Goal: Information Seeking & Learning: Learn about a topic

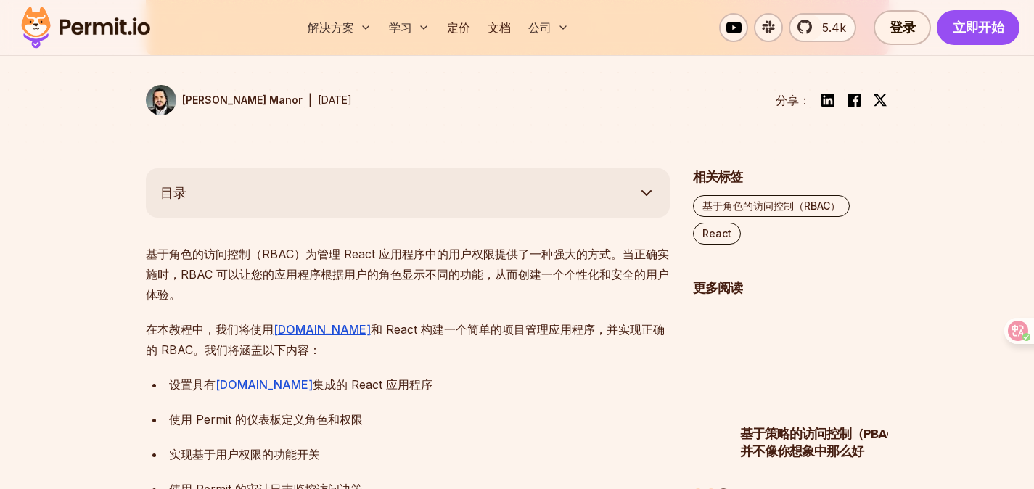
scroll to position [746, 0]
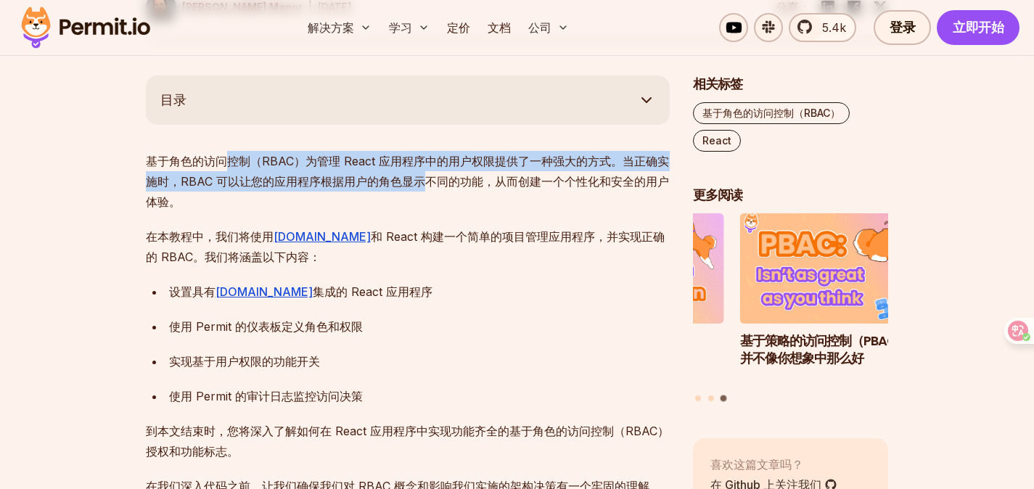
drag, startPoint x: 224, startPoint y: 164, endPoint x: 422, endPoint y: 183, distance: 198.3
click at [422, 183] on font "基于角色的访问控制（RBAC）为管理 React 应用程序中的用户权限提供了一种强大的方式。当正确实施时，RBAC 可以让您的应用程序根据用户的角色显示不同的…" at bounding box center [407, 181] width 523 height 55
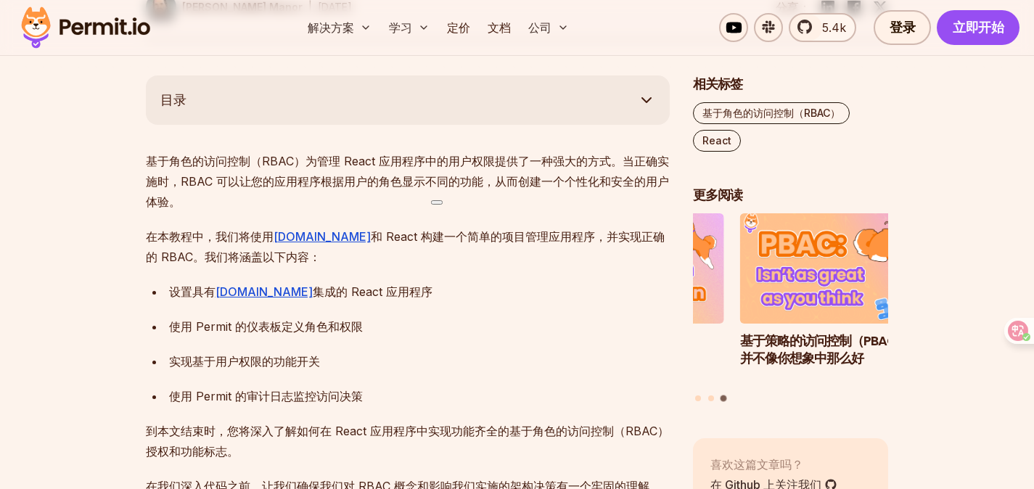
click at [343, 202] on p "基于角色的访问控制（RBAC）为管理 React 应用程序中的用户权限提供了一种强大的方式。当正确实施时，RBAC 可以让您的应用程序根据用户的角色显示不同的…" at bounding box center [408, 181] width 524 height 61
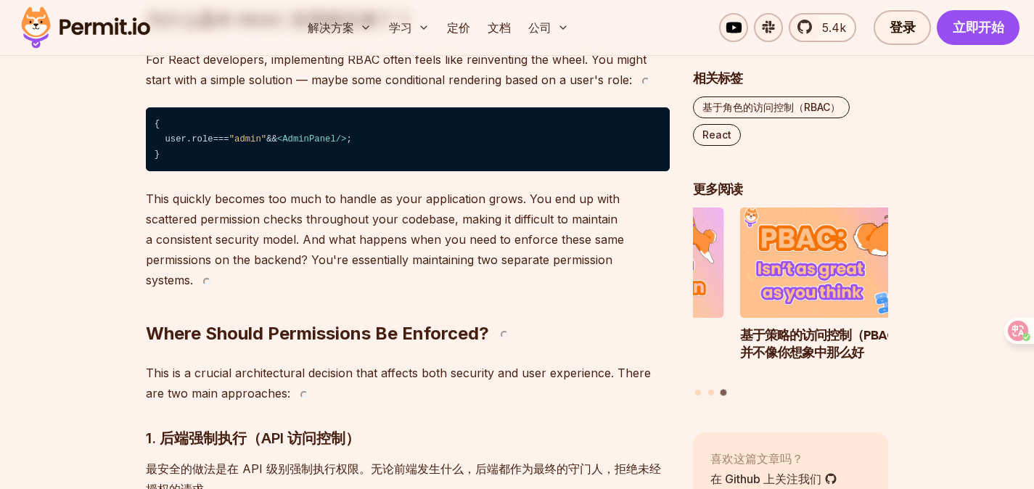
scroll to position [1830, 0]
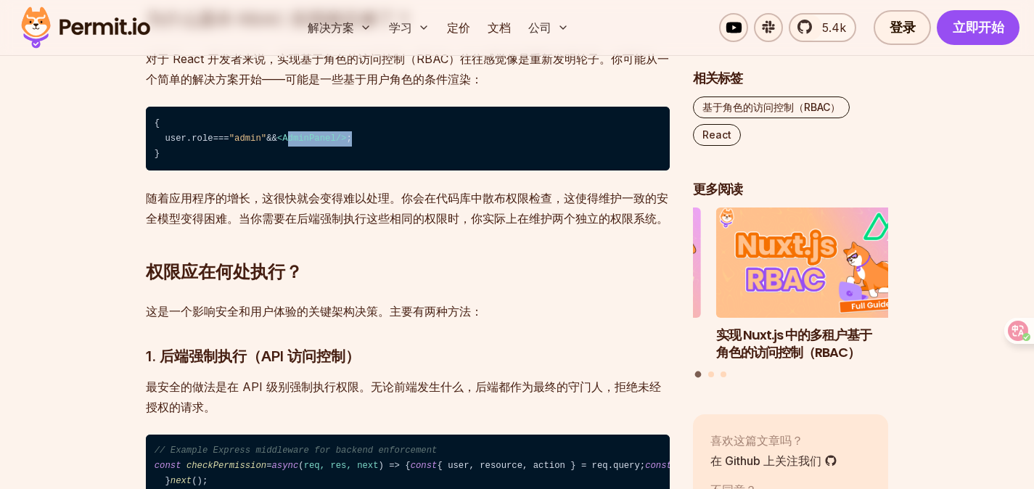
drag, startPoint x: 311, startPoint y: 118, endPoint x: 385, endPoint y: 126, distance: 74.5
click at [410, 112] on code "{ user. role === "admin" && < AdminPanel /> ; }" at bounding box center [408, 139] width 524 height 64
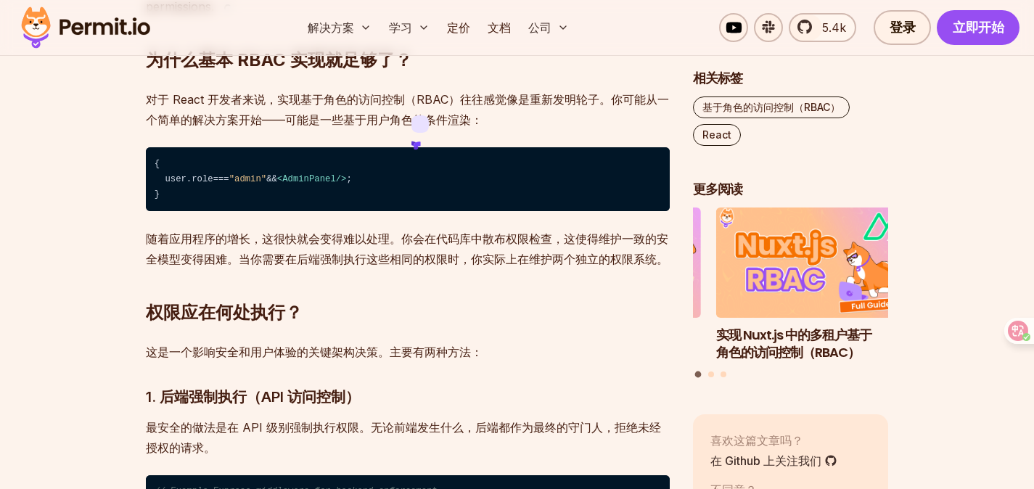
click at [330, 147] on code "{ user. role === "admin" && < AdminPanel /> ; }" at bounding box center [408, 179] width 524 height 64
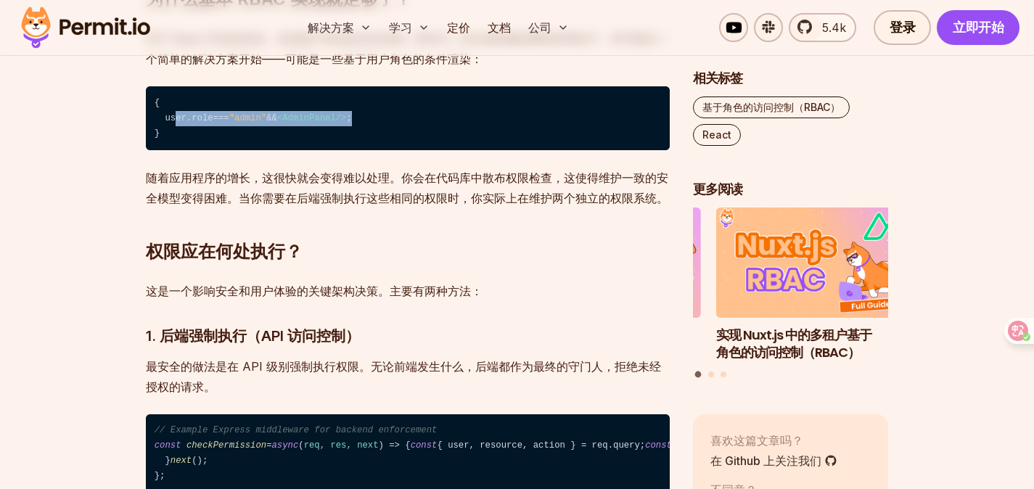
drag, startPoint x: 406, startPoint y: 118, endPoint x: 173, endPoint y: 112, distance: 232.3
click at [173, 112] on code "{ user. role === "admin" && < AdminPanel /> ; }" at bounding box center [408, 118] width 524 height 64
click at [200, 104] on code "{ user. role === "admin" && < AdminPanel /> ; }" at bounding box center [408, 118] width 524 height 64
drag, startPoint x: 179, startPoint y: 135, endPoint x: 146, endPoint y: 86, distance: 59.6
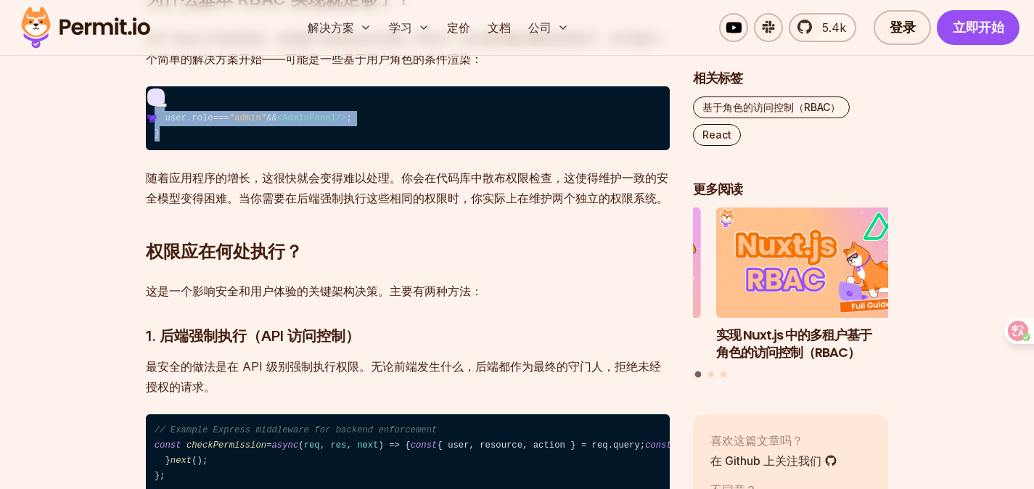
click at [266, 117] on span ""admin"" at bounding box center [247, 118] width 37 height 10
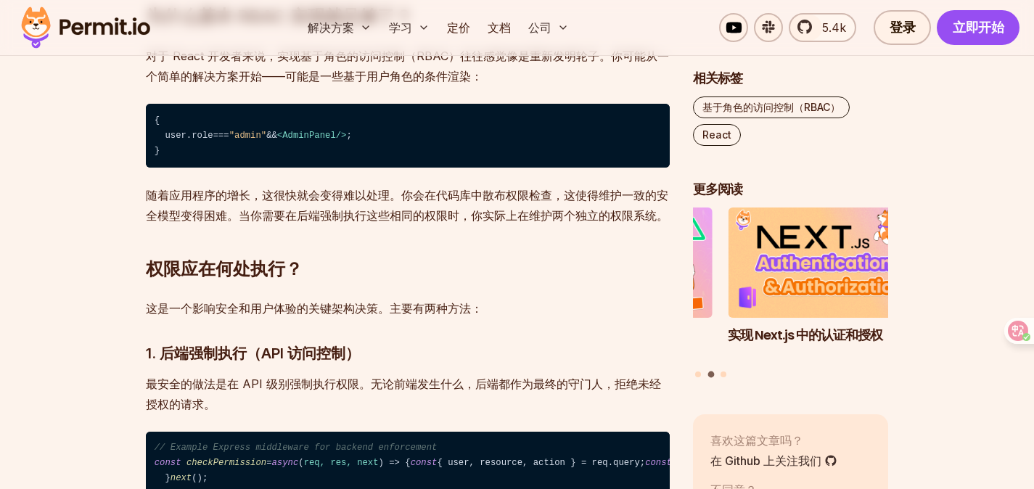
scroll to position [1799, 0]
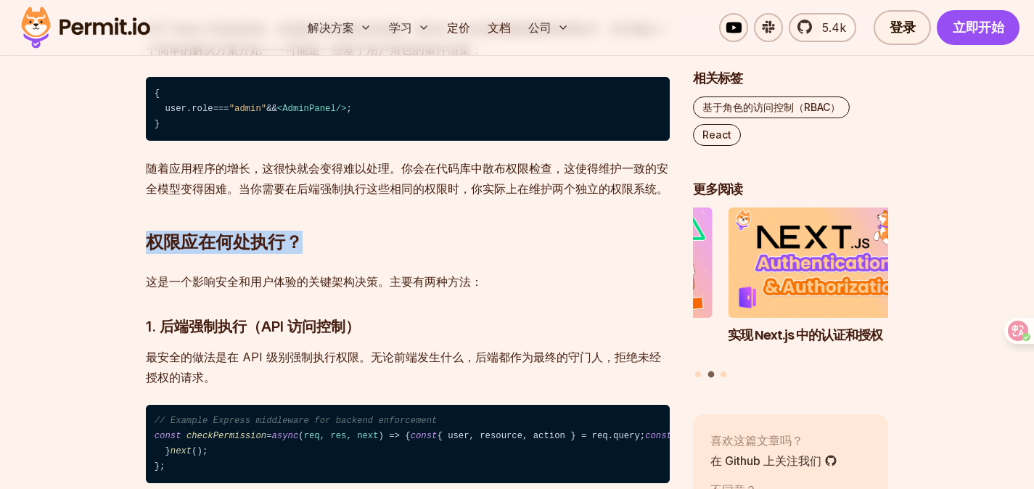
drag, startPoint x: 163, startPoint y: 244, endPoint x: 361, endPoint y: 242, distance: 198.9
click at [360, 242] on h2 "权限应在何处执行？" at bounding box center [408, 213] width 524 height 81
click at [361, 241] on h2 "权限应在何处执行？" at bounding box center [408, 213] width 524 height 81
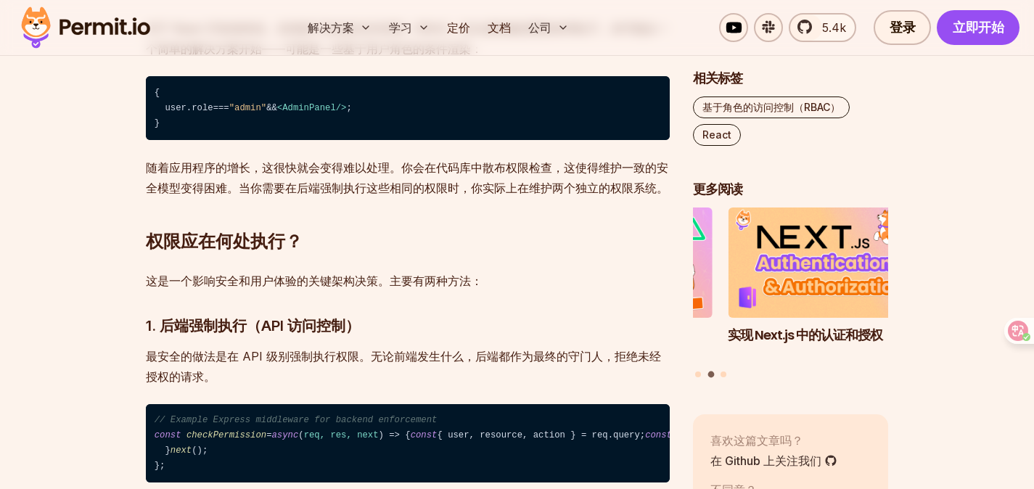
scroll to position [1916, 0]
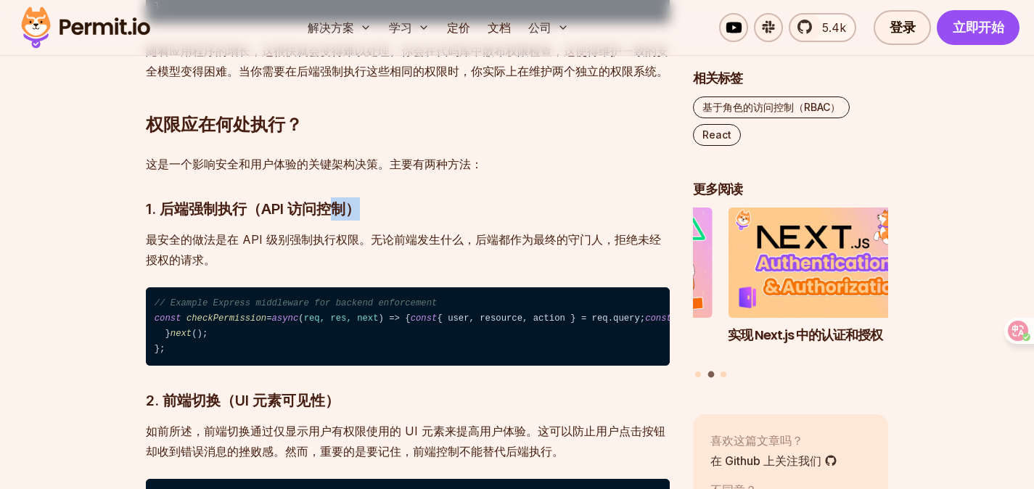
drag, startPoint x: 206, startPoint y: 218, endPoint x: 348, endPoint y: 208, distance: 141.9
click at [247, 247] on p "最安全的做法是在 API 级别强制执行权限。无论前端发生什么，后端都作为最终的守门人，拒绝未经授权的请求。" at bounding box center [408, 249] width 524 height 41
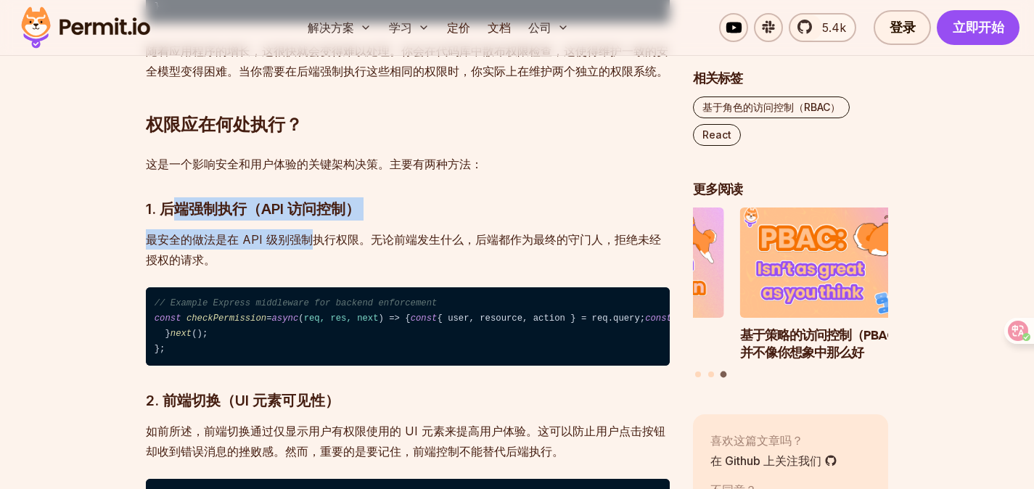
drag, startPoint x: 216, startPoint y: 219, endPoint x: 315, endPoint y: 237, distance: 100.2
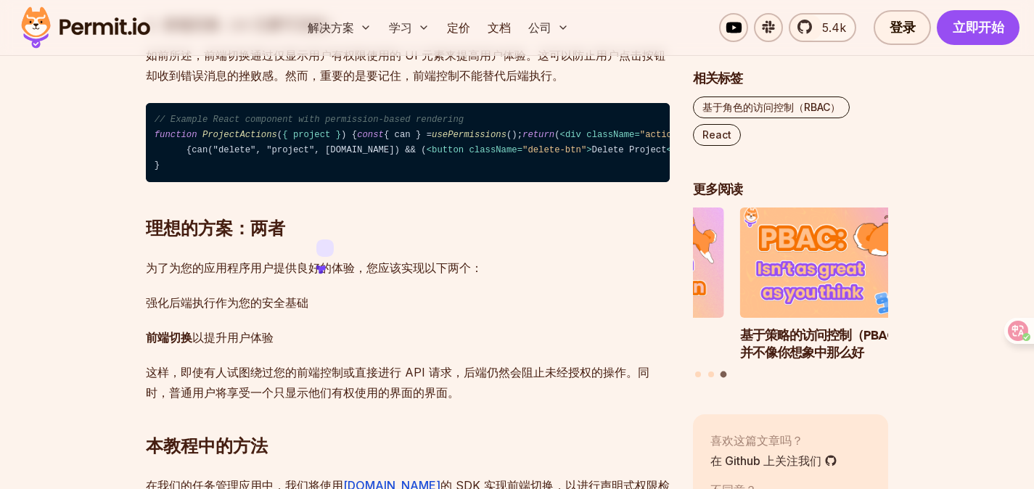
scroll to position [2323, 0]
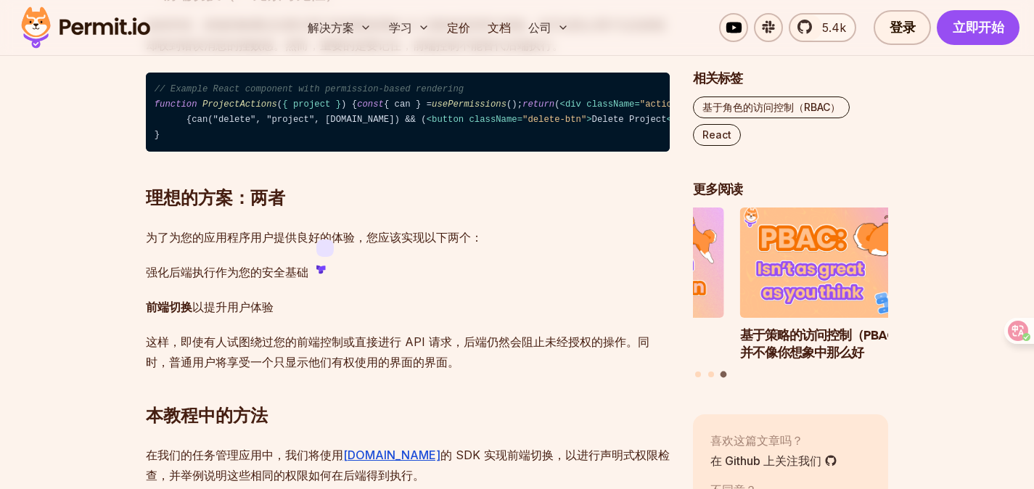
drag, startPoint x: 211, startPoint y: 309, endPoint x: 400, endPoint y: 347, distance: 192.4
click at [398, 152] on code "// Example React component with permission-based rendering function ProjectActi…" at bounding box center [408, 112] width 524 height 79
click at [467, 152] on code "// Example React component with permission-based rendering function ProjectActi…" at bounding box center [408, 112] width 524 height 79
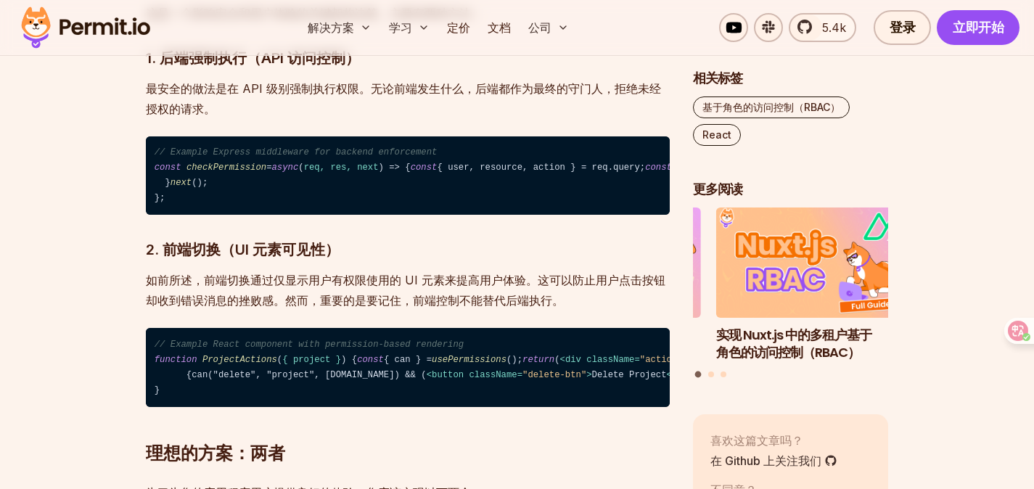
scroll to position [2031, 0]
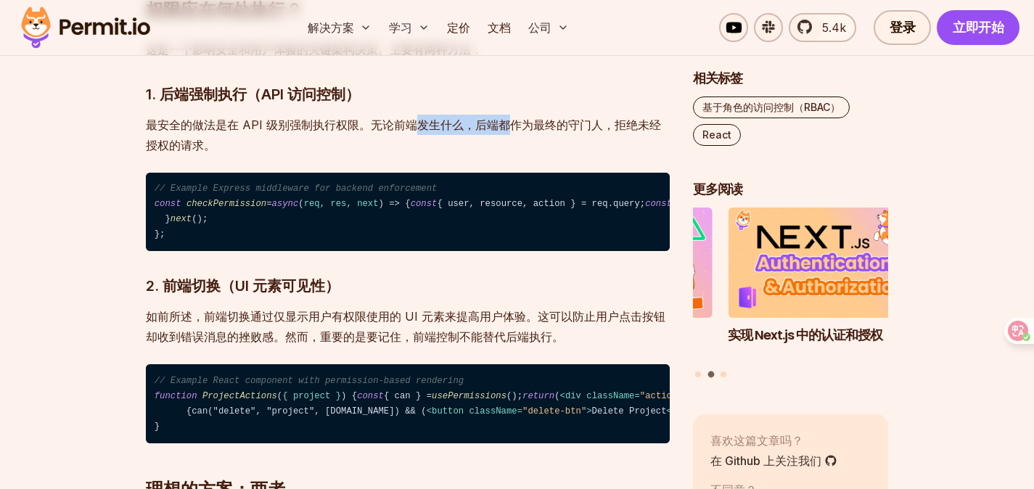
drag, startPoint x: 410, startPoint y: 122, endPoint x: 502, endPoint y: 130, distance: 91.8
click at [502, 130] on font "最安全的做法是在 API 级别强制执行权限。无论前端发生什么，后端都作为最终的守门人，拒绝未经授权的请求。" at bounding box center [403, 135] width 515 height 35
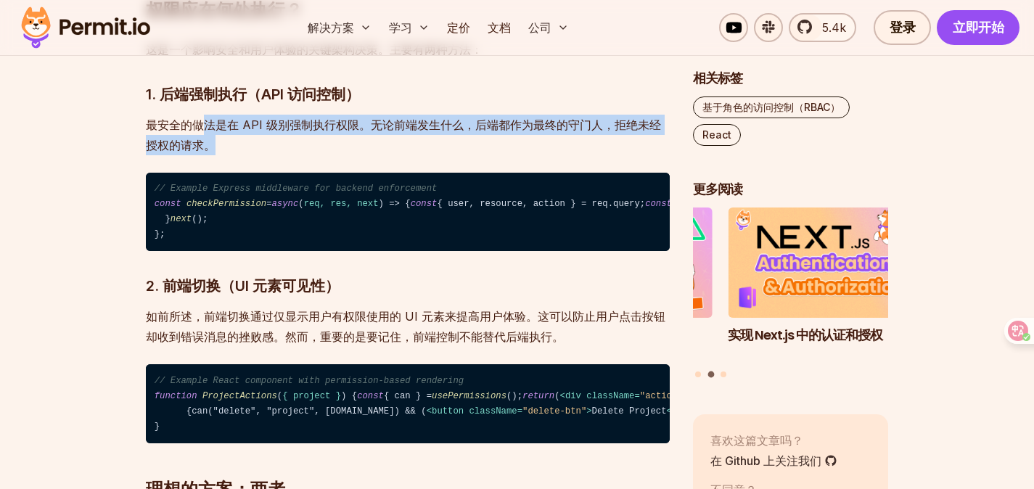
drag, startPoint x: 266, startPoint y: 138, endPoint x: 315, endPoint y: 146, distance: 49.3
click at [315, 146] on p "最安全的做法是在 API 级别强制执行权限。无论前端发生什么，后端都作为最终的守门人，拒绝未经授权的请求。" at bounding box center [408, 135] width 524 height 41
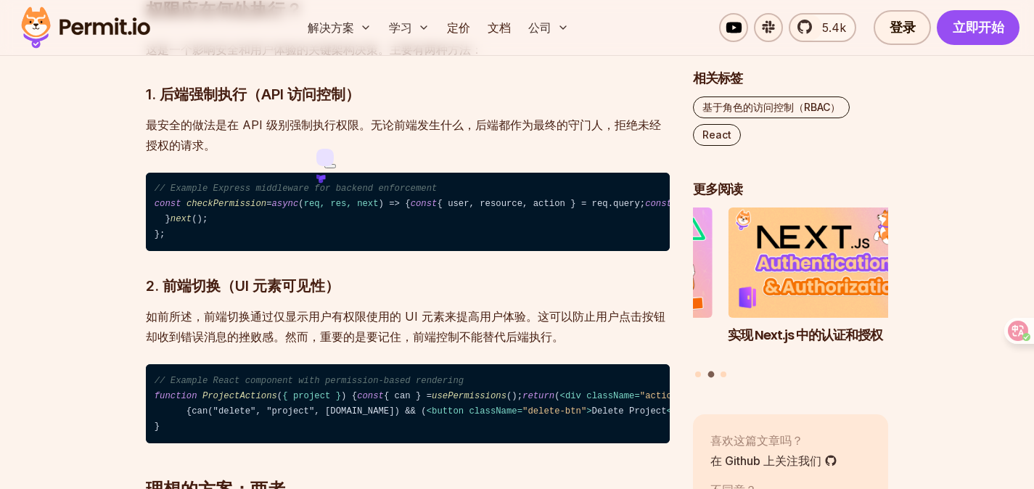
click at [261, 176] on code "// Example Express middleware for backend enforcement const checkPermission = a…" at bounding box center [408, 212] width 524 height 79
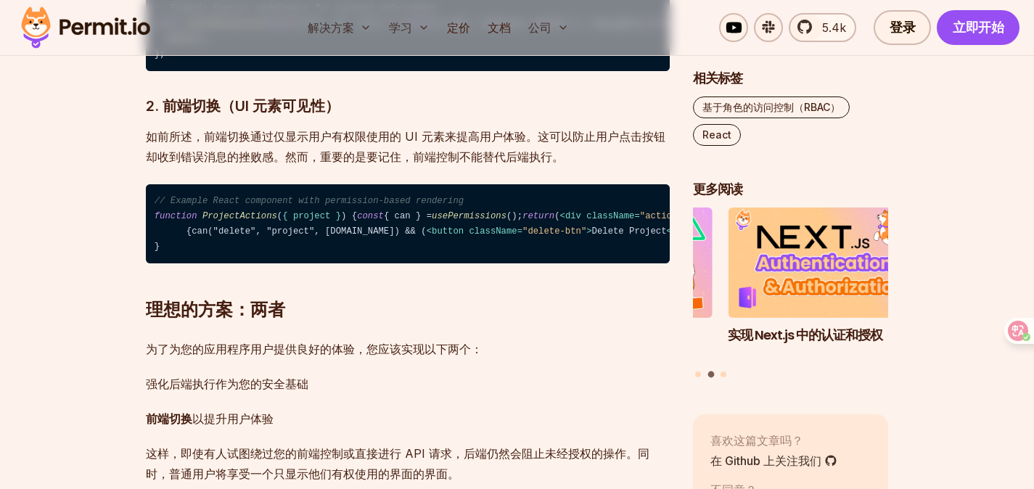
scroll to position [2244, 0]
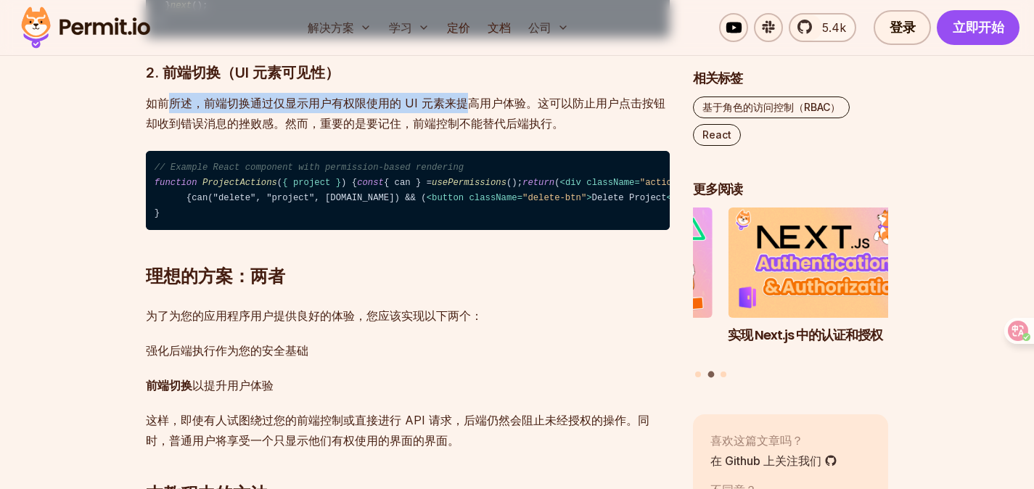
drag, startPoint x: 166, startPoint y: 226, endPoint x: 448, endPoint y: 229, distance: 281.6
click at [485, 131] on font "如前所述，前端切换通过仅显示用户有权限使用的 UI 元素来提高用户体验。这可以防止用户点击按钮却收到错误消息的挫败感。然而，重要的是要记住，前端控制不能替代后…" at bounding box center [406, 113] width 520 height 35
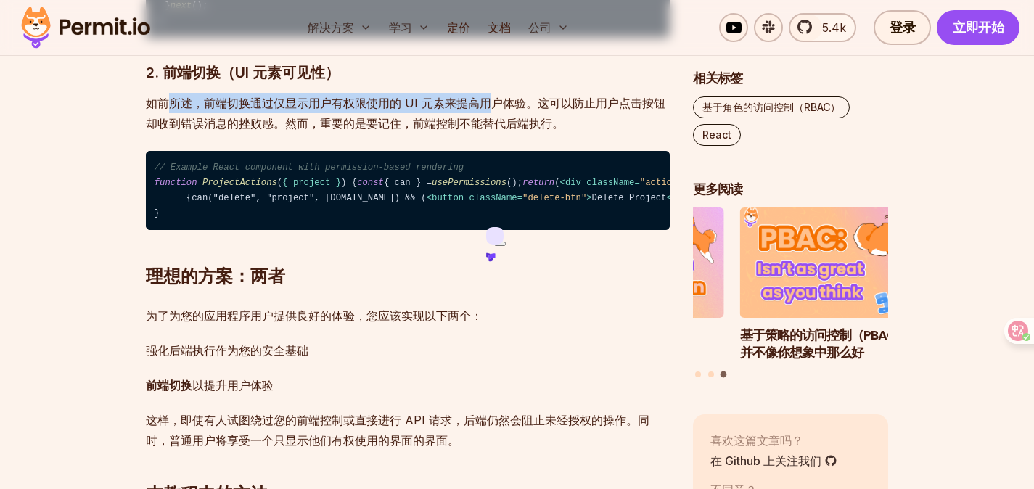
click at [394, 131] on font "如前所述，前端切换通过仅显示用户有权限使用的 UI 元素来提高用户体验。这可以防止用户点击按钮却收到错误消息的挫败感。然而，重要的是要记住，前端控制不能替代后…" at bounding box center [406, 113] width 520 height 35
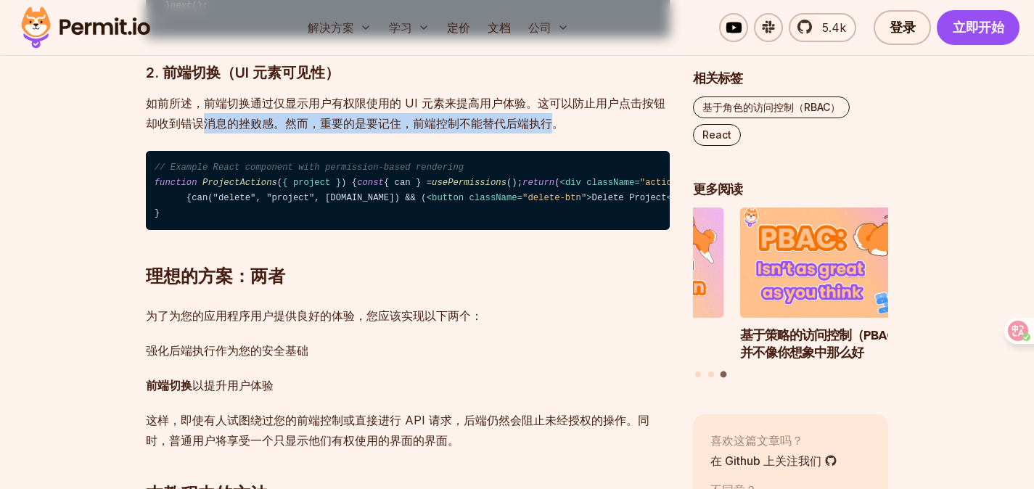
drag, startPoint x: 451, startPoint y: 245, endPoint x: 201, endPoint y: 248, distance: 249.7
click at [201, 131] on font "如前所述，前端切换通过仅显示用户有权限使用的 UI 元素来提高用户体验。这可以防止用户点击按钮却收到错误消息的挫败感。然而，重要的是要记住，前端控制不能替代后…" at bounding box center [406, 113] width 520 height 35
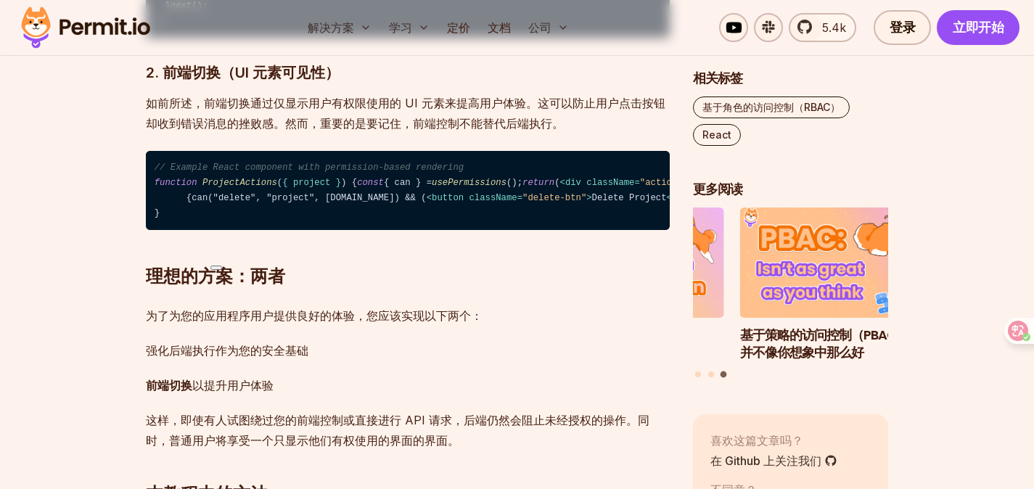
click at [226, 134] on p "如前所述，前端切换通过仅显示用户有权限使用的 UI 元素来提高用户体验。这可以防止用户点击按钮却收到错误消息的挫败感。然而，重要的是要记住，前端控制不能替代后…" at bounding box center [408, 113] width 524 height 41
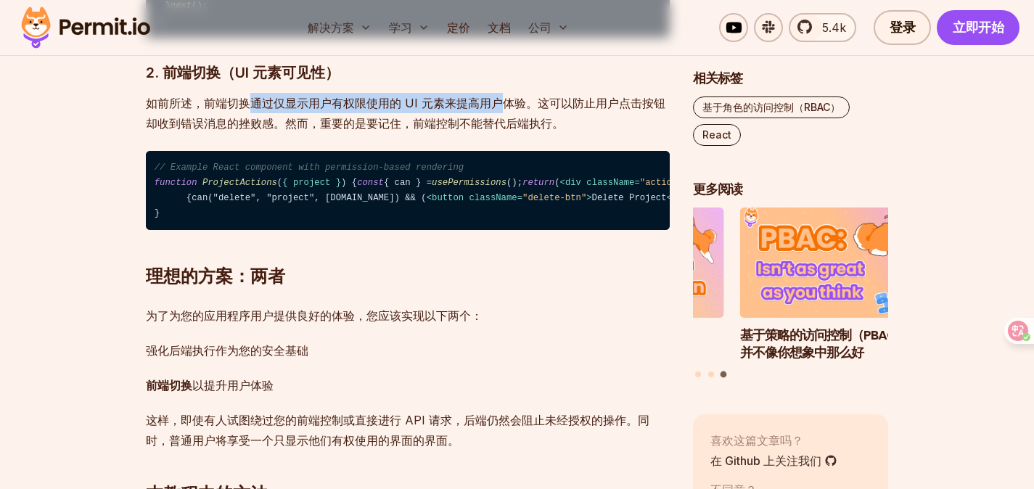
drag, startPoint x: 248, startPoint y: 226, endPoint x: 497, endPoint y: 234, distance: 249.1
click at [497, 134] on p "如前所述，前端切换通过仅显示用户有权限使用的 UI 元素来提高用户体验。这可以防止用户点击按钮却收到错误消息的挫败感。然而，重要的是要记住，前端控制不能替代后…" at bounding box center [408, 113] width 524 height 41
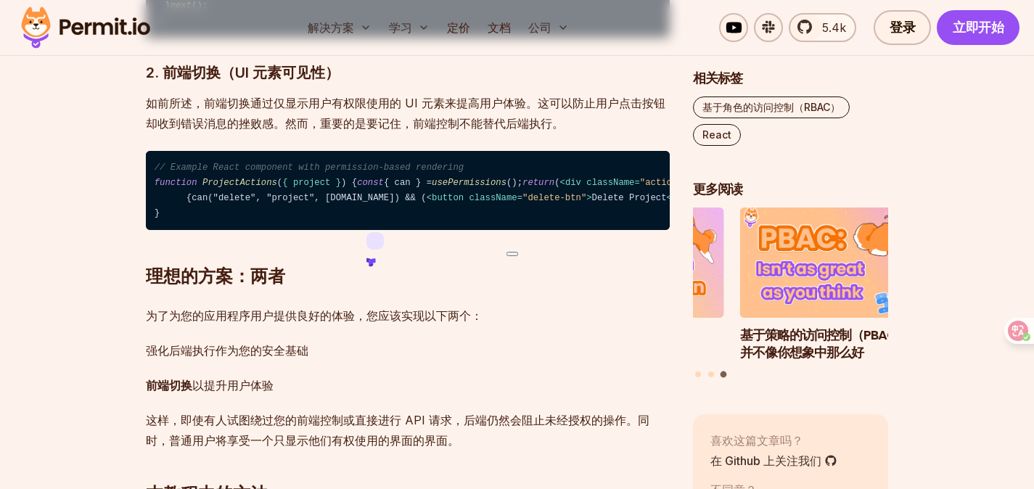
click at [434, 131] on font "如前所述，前端切换通过仅显示用户有权限使用的 UI 元素来提高用户体验。这可以防止用户点击按钮却收到错误消息的挫败感。然而，重要的是要记住，前端控制不能替代后…" at bounding box center [406, 113] width 520 height 35
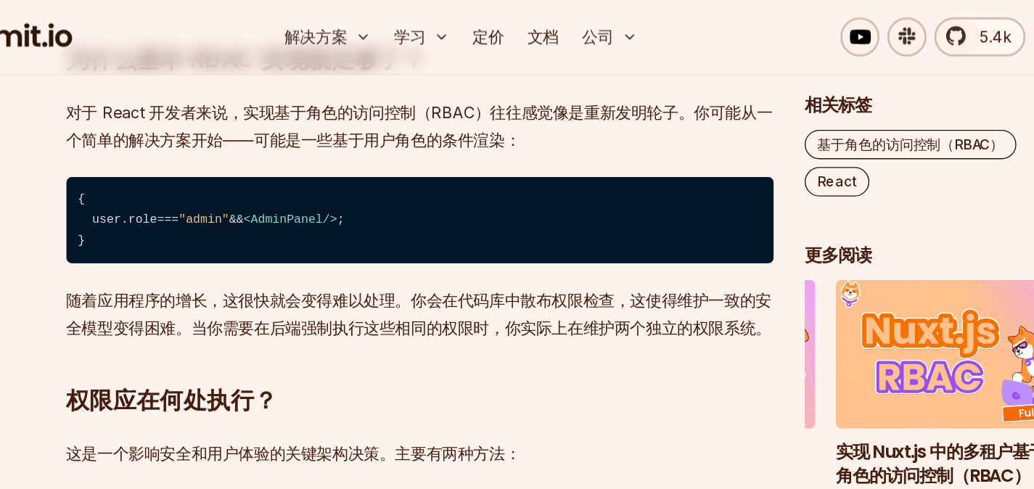
scroll to position [1588, 0]
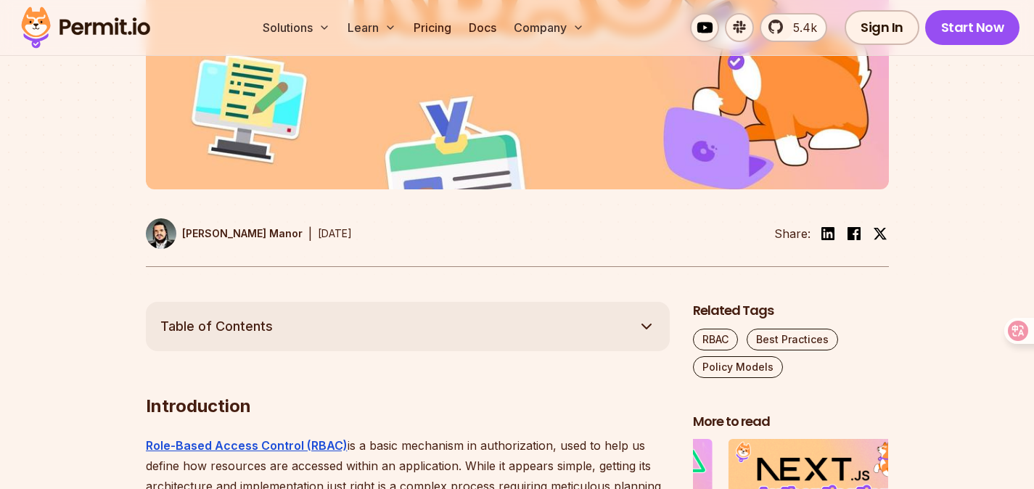
scroll to position [747, 0]
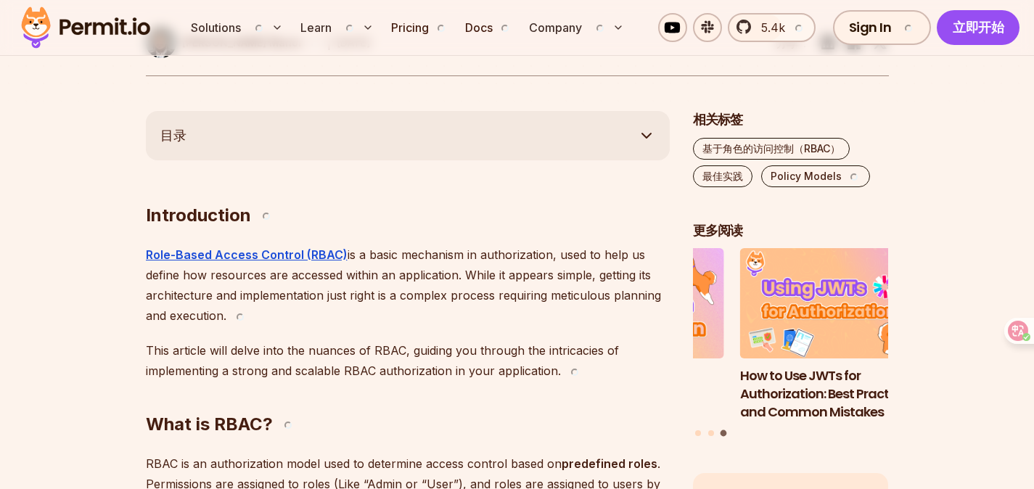
click at [599, 407] on h2 "What is RBAC?" at bounding box center [408, 395] width 524 height 81
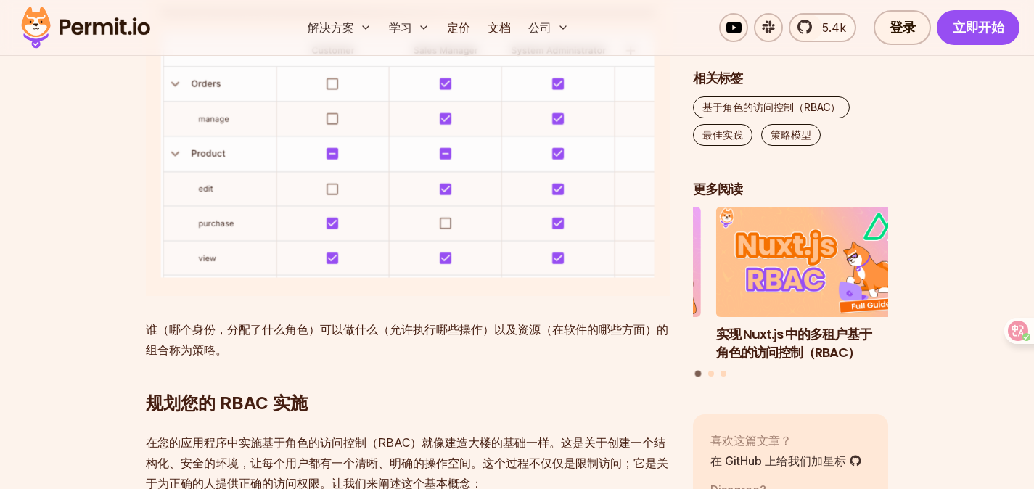
scroll to position [1198, 0]
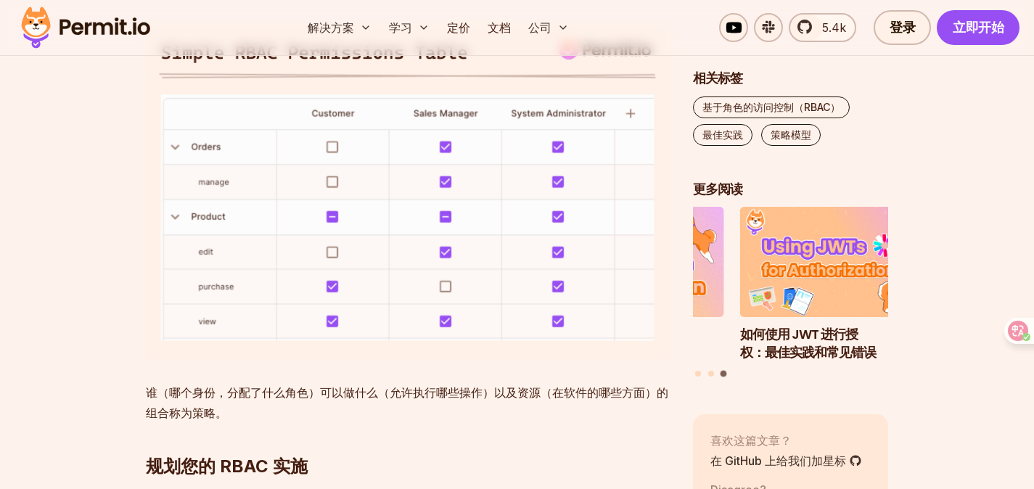
click at [396, 330] on img at bounding box center [408, 192] width 524 height 333
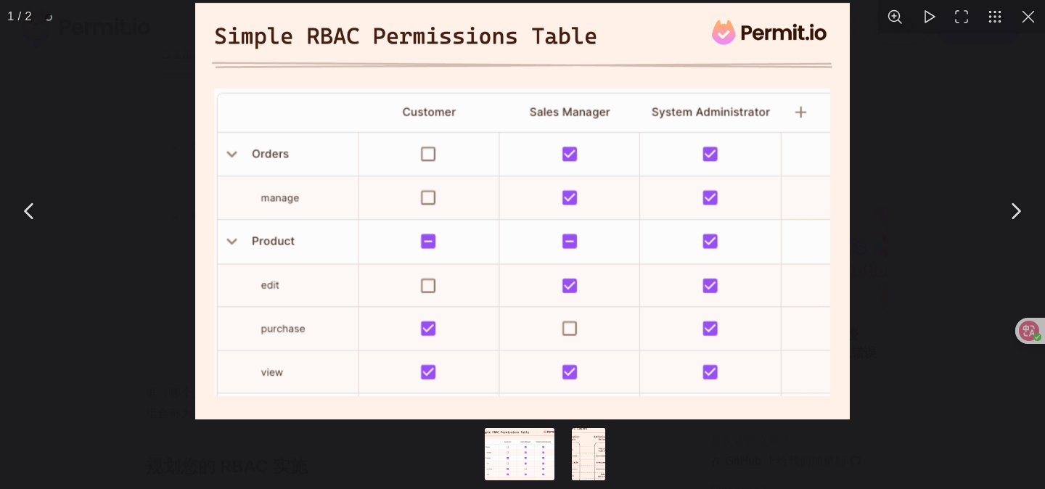
click at [687, 213] on img "You can close this modal content with the ESC key" at bounding box center [522, 211] width 655 height 417
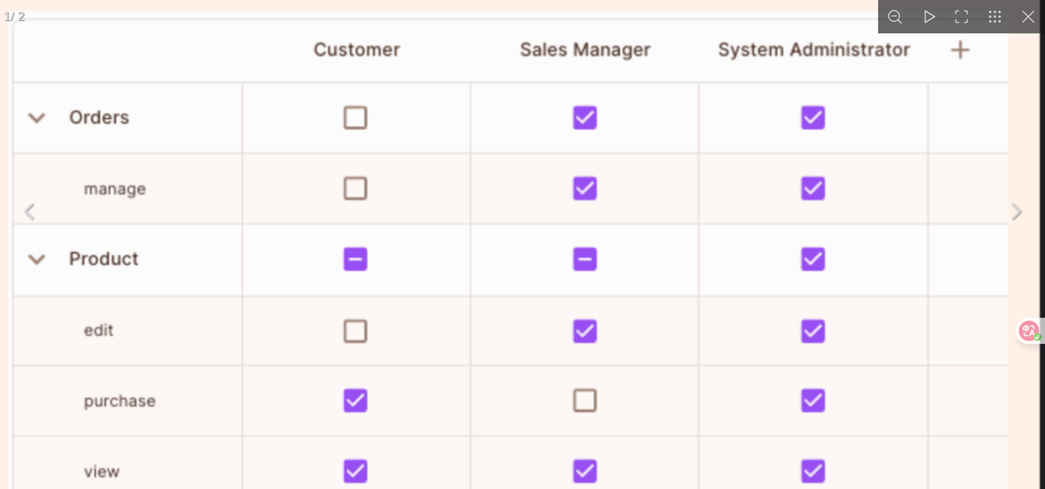
click at [1031, 22] on button "You can close this modal content with the ESC key" at bounding box center [1028, 16] width 33 height 33
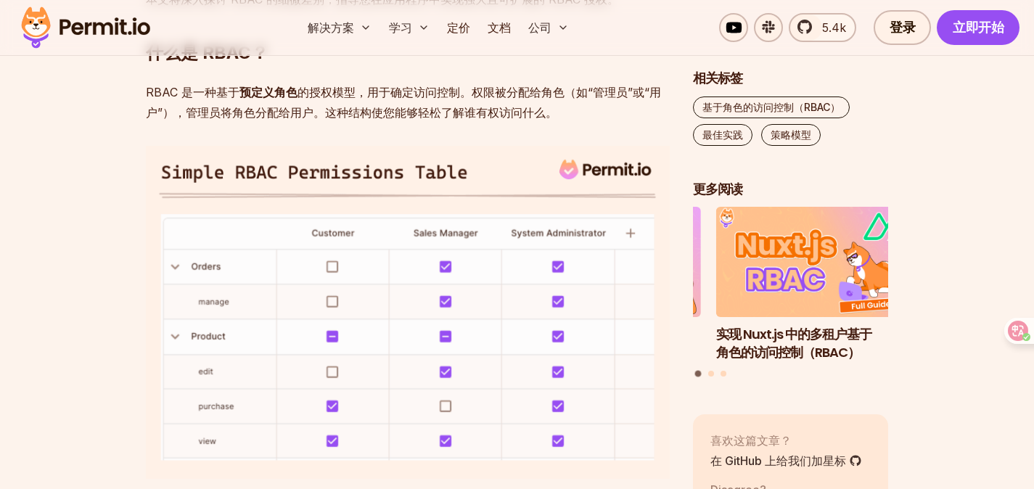
scroll to position [1151, 0]
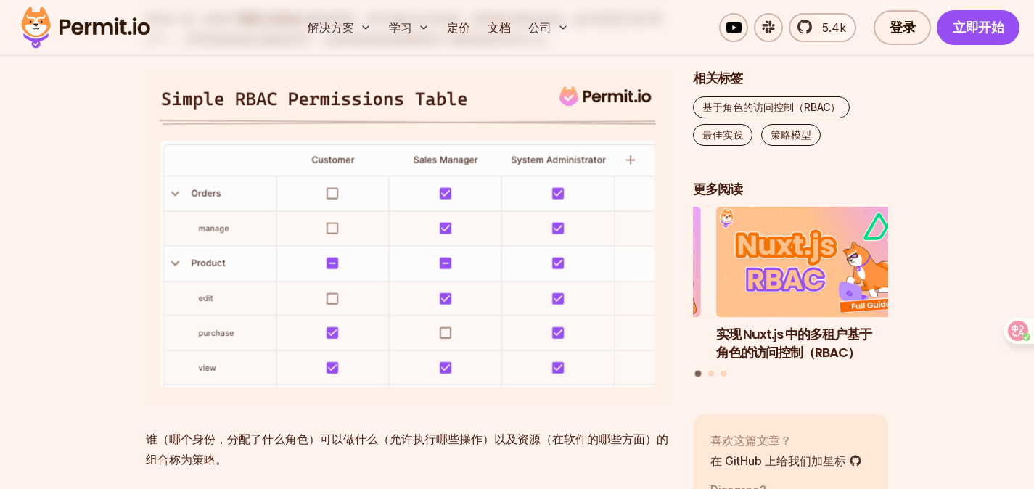
click at [478, 183] on img at bounding box center [408, 239] width 524 height 333
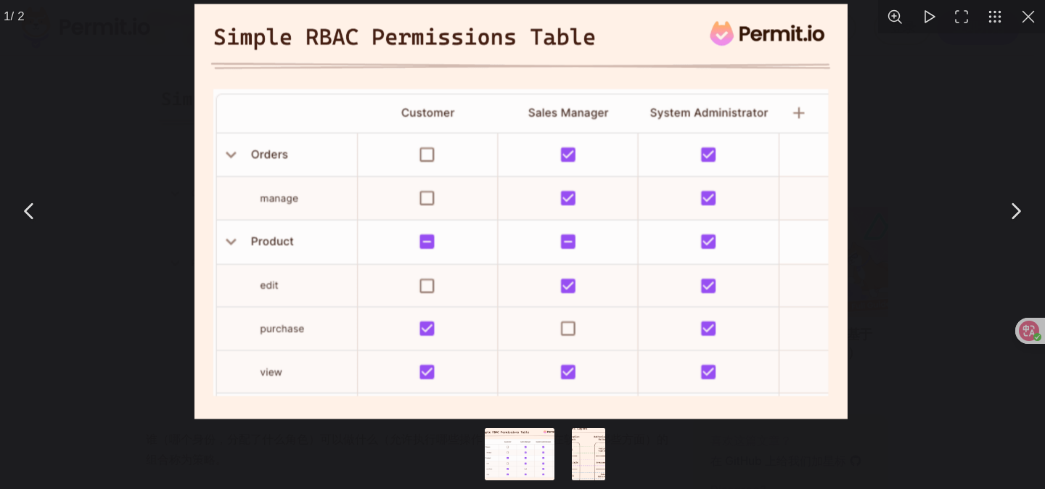
click at [451, 207] on img "You can close this modal content with the ESC key" at bounding box center [521, 211] width 653 height 415
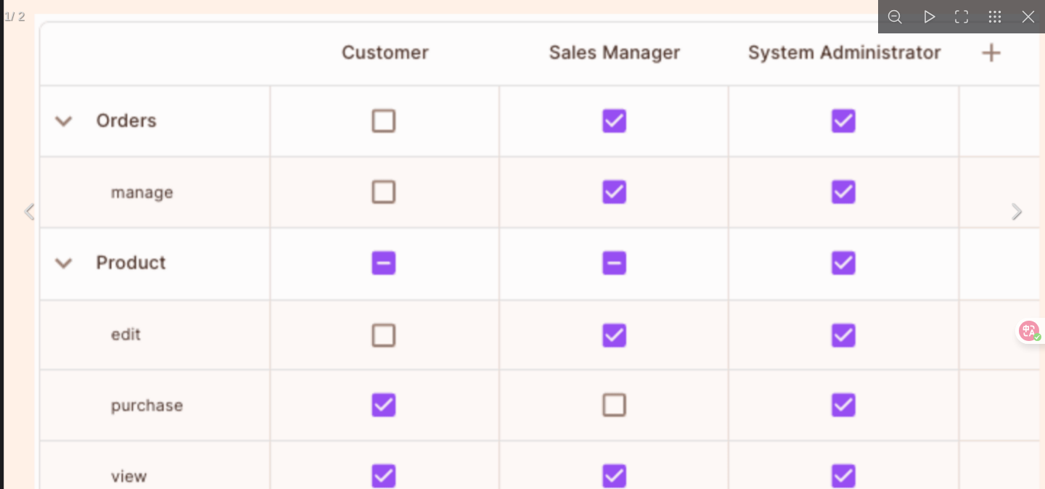
click at [1034, 12] on button "You can close this modal content with the ESC key" at bounding box center [1028, 16] width 33 height 33
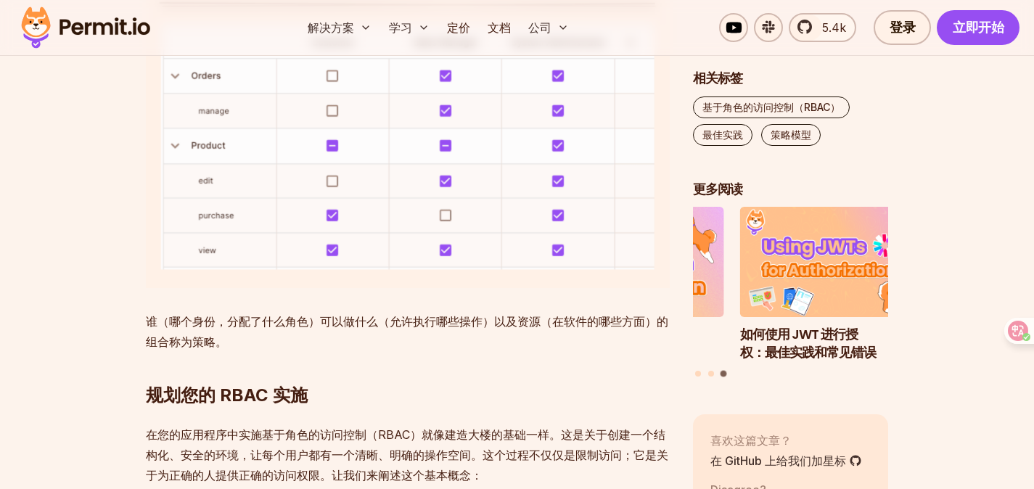
scroll to position [1192, 0]
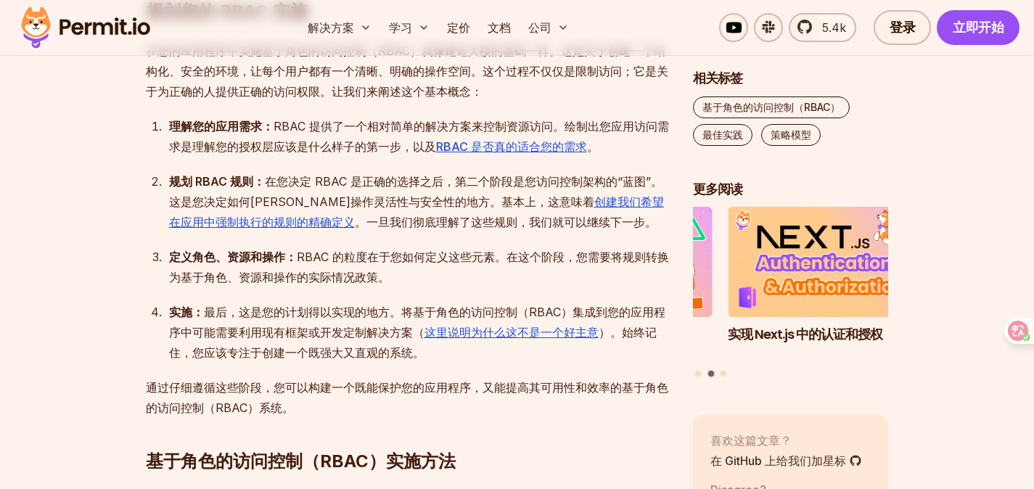
scroll to position [1632, 0]
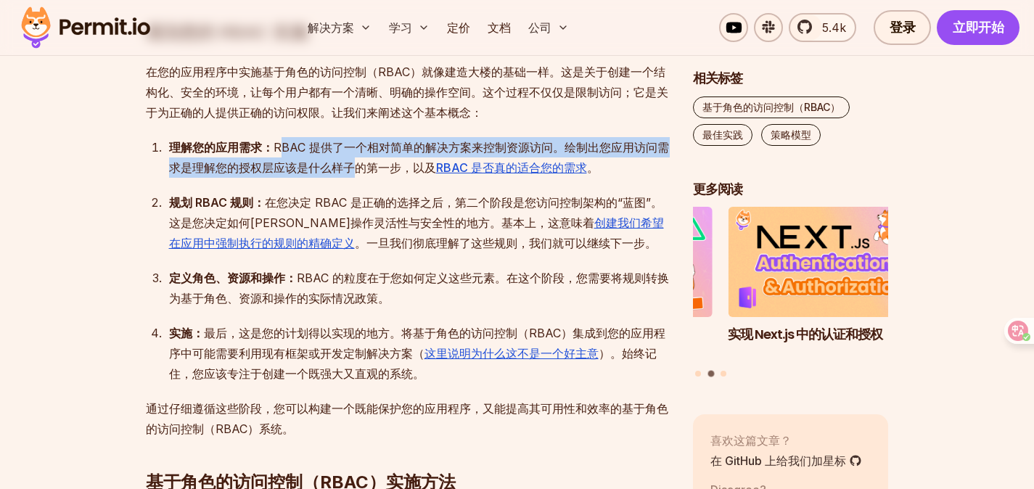
drag, startPoint x: 279, startPoint y: 150, endPoint x: 350, endPoint y: 165, distance: 72.2
click at [350, 165] on font "理解您的应用需求： RBAC 提供了一个相对简单的解决方案来控制资源访问。绘制出您应用访问需求是理解您的授权层应该是什么样子的第一步，以及 RBAC 是否真的…" at bounding box center [419, 157] width 500 height 35
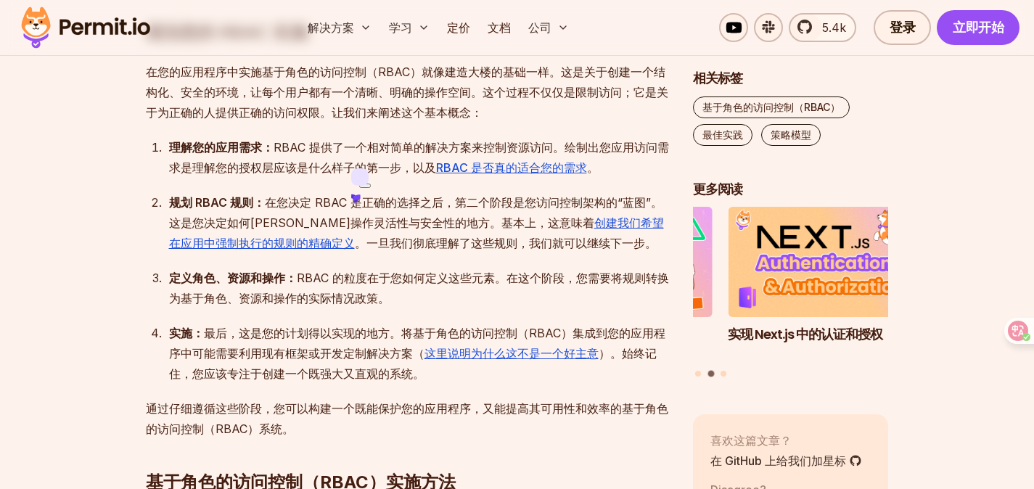
click at [323, 171] on font "理解您的应用需求： RBAC 提供了一个相对简单的解决方案来控制资源访问。绘制出您应用访问需求是理解您的授权层应该是什么样子的第一步，以及 RBAC 是否真的…" at bounding box center [419, 157] width 500 height 35
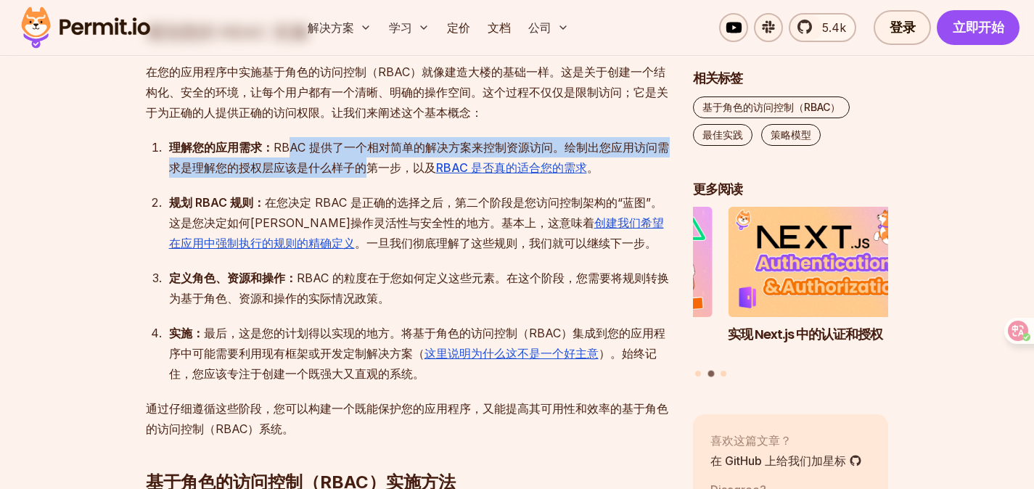
drag, startPoint x: 287, startPoint y: 148, endPoint x: 369, endPoint y: 160, distance: 82.8
click at [369, 160] on font "理解您的应用需求： RBAC 提供了一个相对简单的解决方案来控制资源访问。绘制出您应用访问需求是理解您的授权层应该是什么样子的第一步，以及 RBAC 是否真的…" at bounding box center [419, 157] width 500 height 35
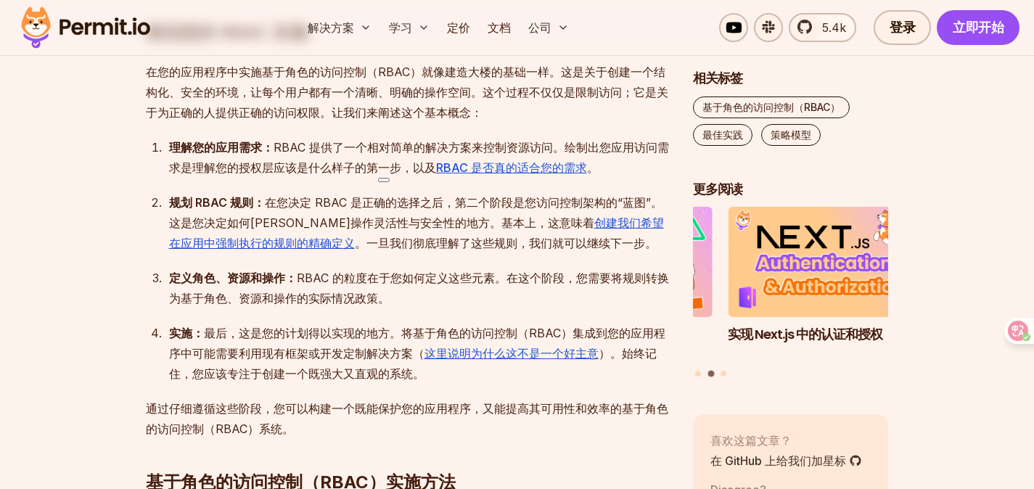
click at [306, 169] on font "理解您的应用需求： RBAC 提供了一个相对简单的解决方案来控制资源访问。绘制出您应用访问需求是理解您的授权层应该是什么样子的第一步，以及 RBAC 是否真的…" at bounding box center [419, 157] width 500 height 35
